Goal: Task Accomplishment & Management: Use online tool/utility

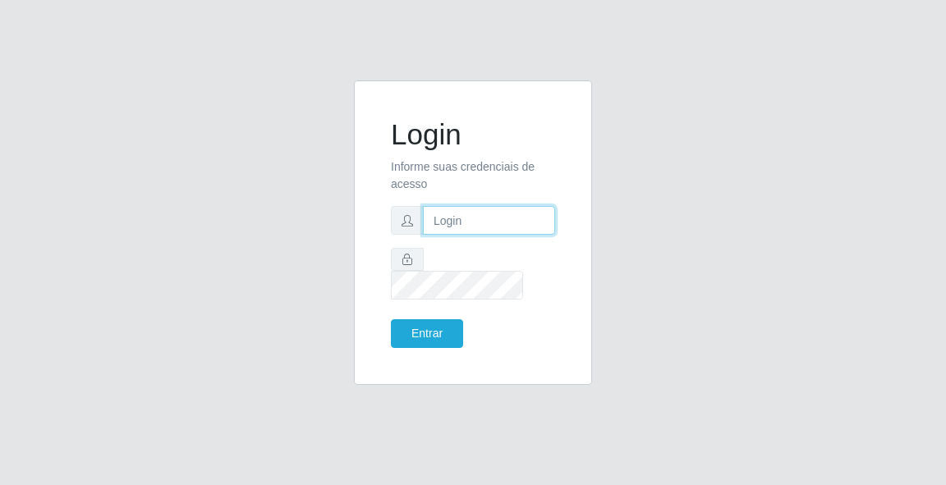
click at [508, 234] on input "text" at bounding box center [489, 220] width 132 height 29
type input "[EMAIL_ADDRESS][DOMAIN_NAME]"
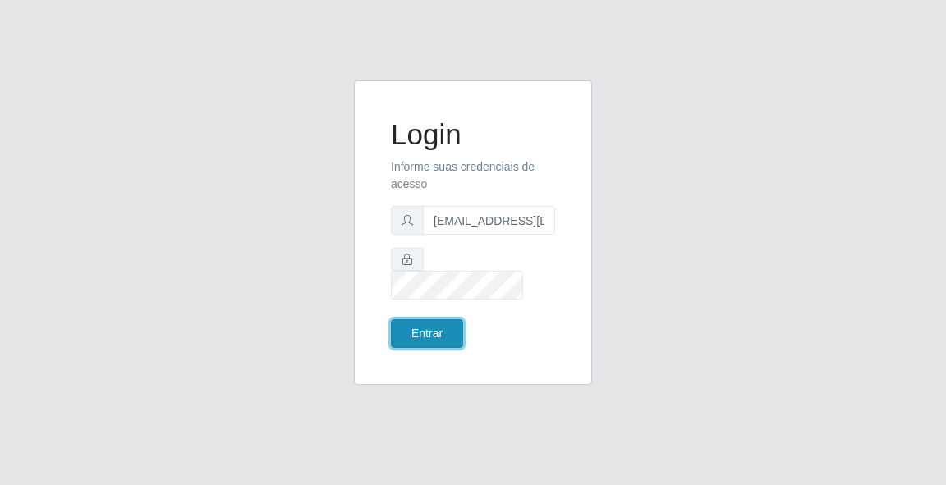
click at [431, 320] on button "Entrar" at bounding box center [427, 334] width 72 height 29
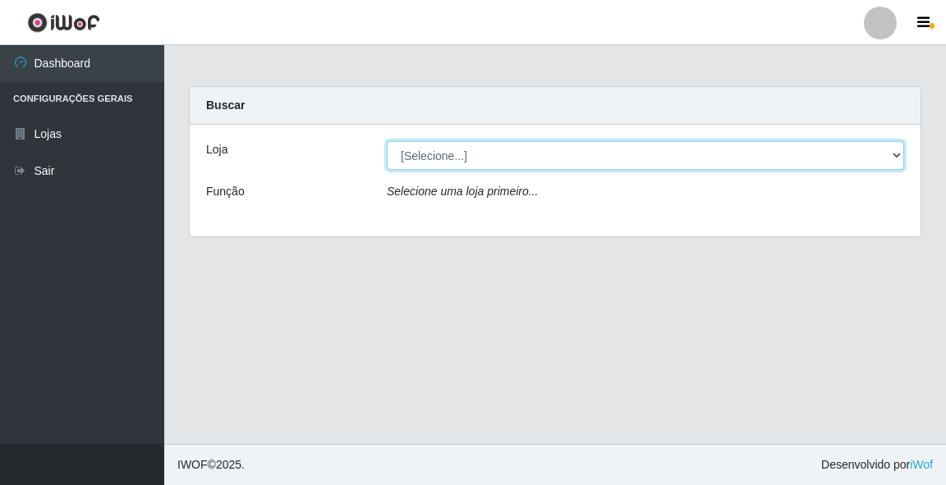
click at [435, 154] on select "[Selecione...] Rede Potiguar 5 - Extremoz" at bounding box center [645, 155] width 517 height 29
select select "79"
click at [387, 141] on select "[Selecione...] Rede Potiguar 5 - Extremoz" at bounding box center [645, 155] width 517 height 29
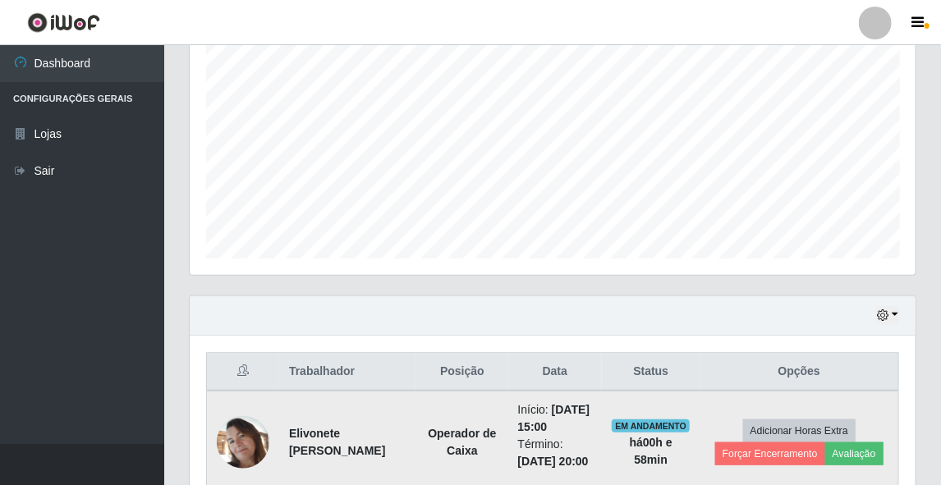
scroll to position [447, 0]
